Goal: Task Accomplishment & Management: Complete application form

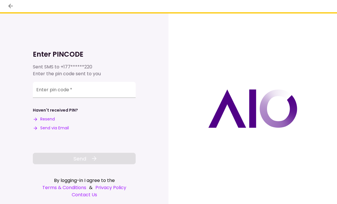
click at [48, 90] on input "Enter pin code   *" at bounding box center [84, 90] width 103 height 16
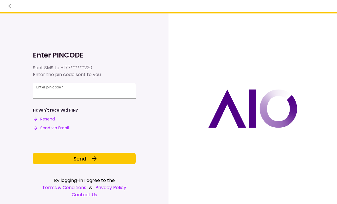
type input "******"
click at [75, 160] on span "Send" at bounding box center [79, 159] width 13 height 8
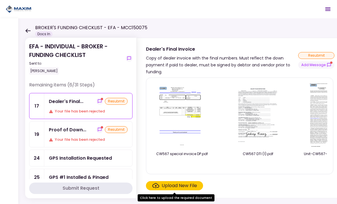
click at [26, 127] on section "EFA - INDIVIDUAL - BROKER - FUNDING CHECKLIST Sent to: [PERSON_NAME] Remaining …" at bounding box center [81, 118] width 112 height 160
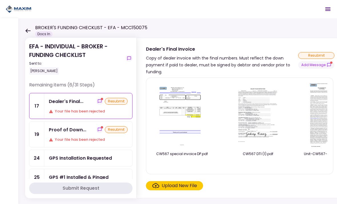
click at [77, 129] on div "Proof of Down..." at bounding box center [67, 129] width 37 height 7
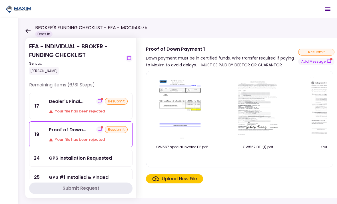
click at [317, 53] on div "resubmit" at bounding box center [317, 52] width 36 height 7
click at [318, 53] on div "resubmit" at bounding box center [317, 52] width 36 height 7
click at [170, 178] on div "Upload New File" at bounding box center [179, 178] width 35 height 7
click at [0, 0] on input "Upload New File" at bounding box center [0, 0] width 0 height 0
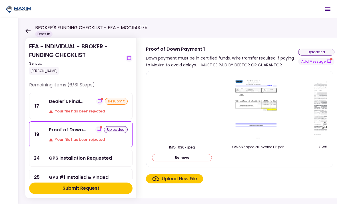
click at [314, 64] on button "Add Message" at bounding box center [317, 61] width 36 height 7
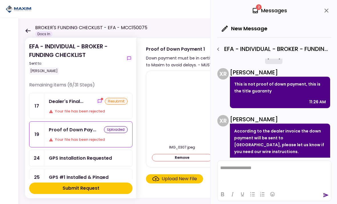
scroll to position [0, 18]
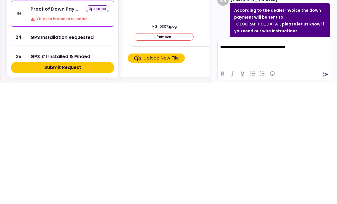
click at [323, 192] on icon "send" at bounding box center [326, 195] width 6 height 6
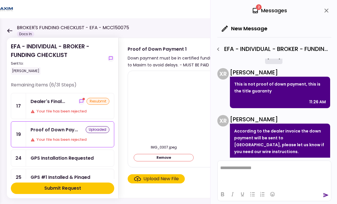
scroll to position [405, 0]
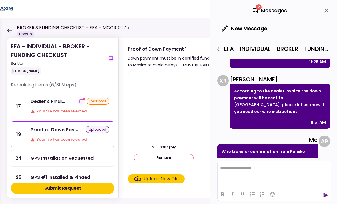
click at [59, 185] on div "Submit Request" at bounding box center [62, 188] width 37 height 7
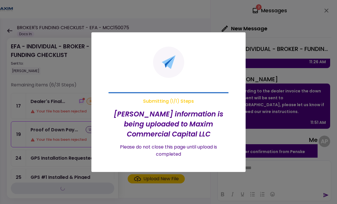
scroll to position [0, 0]
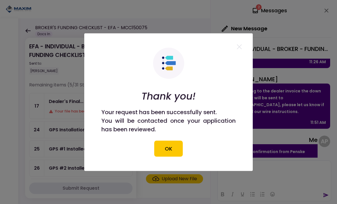
click at [166, 148] on button "OK" at bounding box center [168, 148] width 29 height 16
